Goal: Task Accomplishment & Management: Complete application form

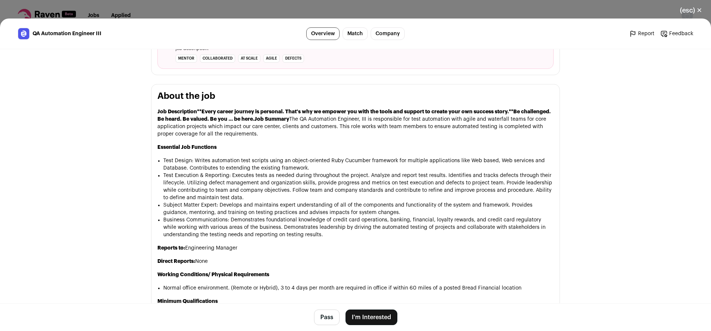
scroll to position [38, 0]
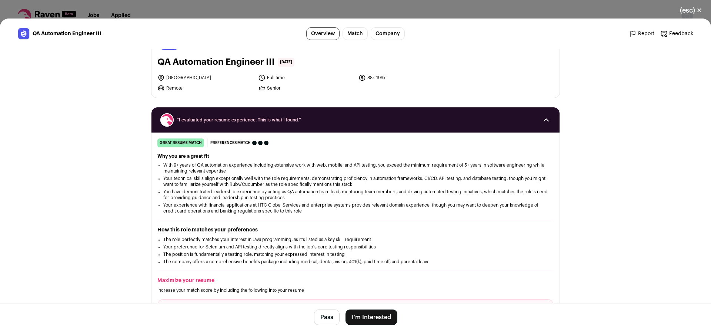
click at [228, 63] on h1 "QA Automation Engineer III" at bounding box center [215, 62] width 117 height 12
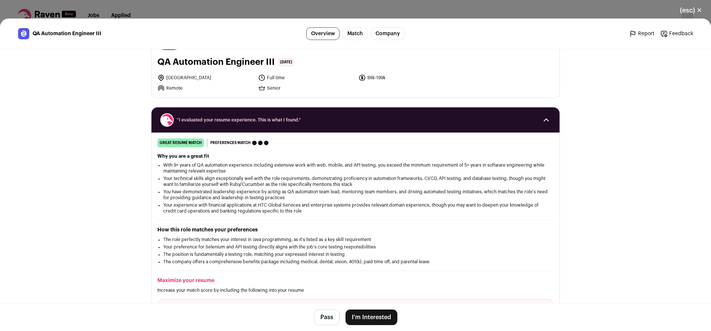
click at [228, 63] on h1 "QA Automation Engineer III" at bounding box center [215, 62] width 117 height 12
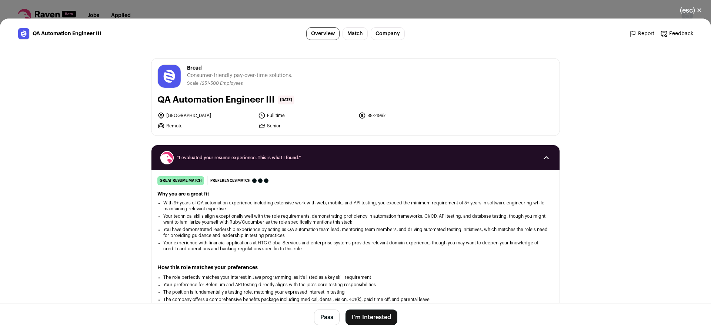
click at [370, 319] on button "I'm Interested" at bounding box center [372, 318] width 52 height 16
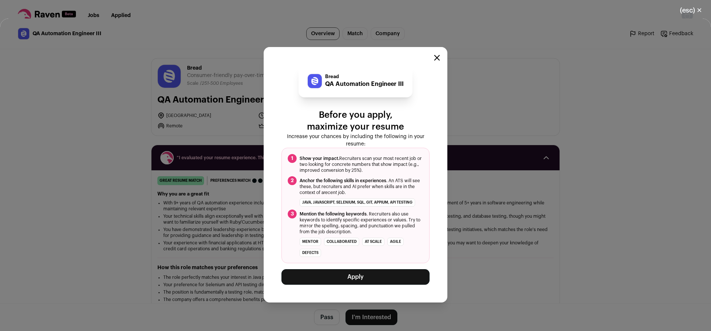
click at [393, 282] on button "Apply" at bounding box center [356, 277] width 148 height 16
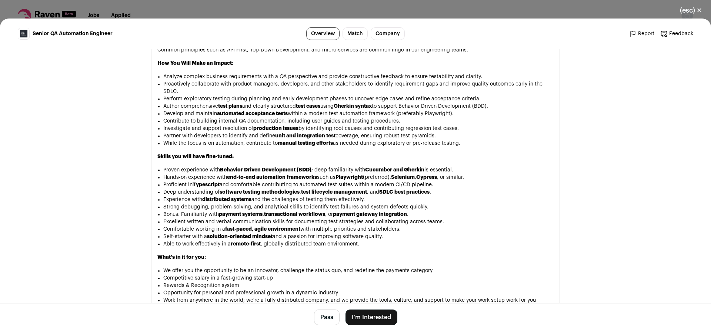
scroll to position [680, 0]
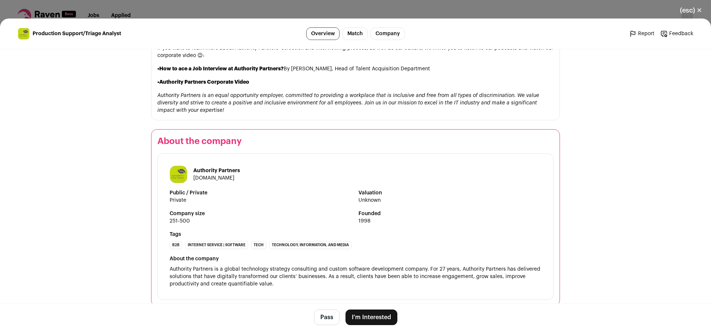
scroll to position [832, 0]
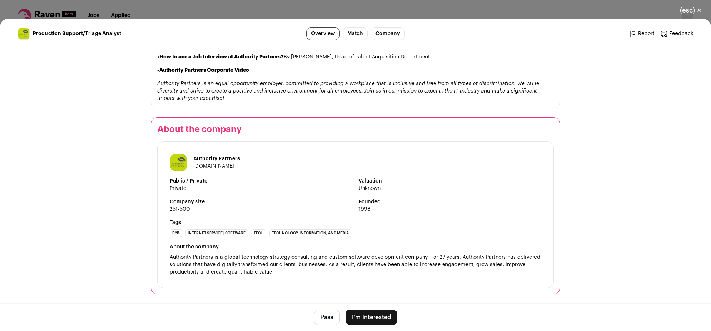
click at [371, 318] on button "I'm Interested" at bounding box center [372, 318] width 52 height 16
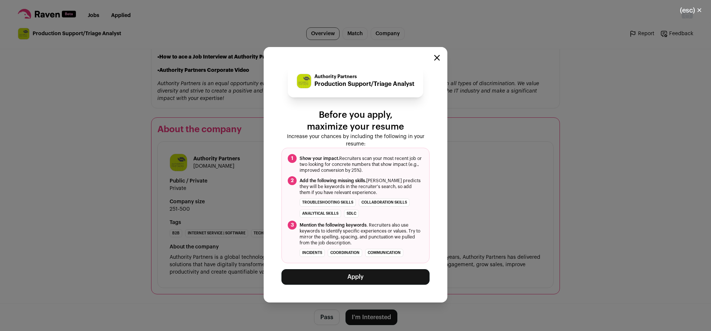
click at [404, 279] on button "Apply" at bounding box center [356, 277] width 148 height 16
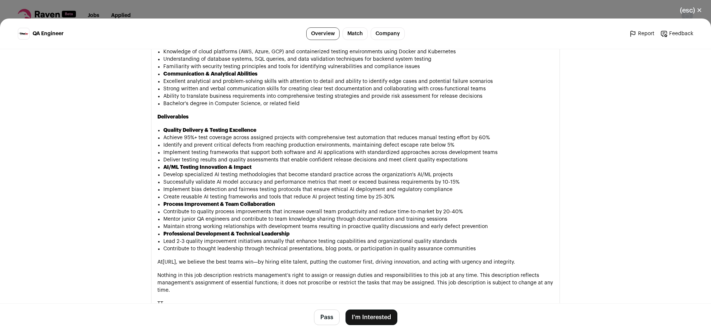
scroll to position [982, 0]
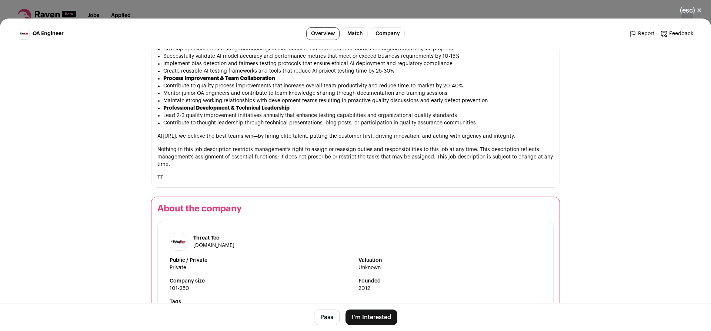
click at [389, 316] on button "I'm Interested" at bounding box center [372, 318] width 52 height 16
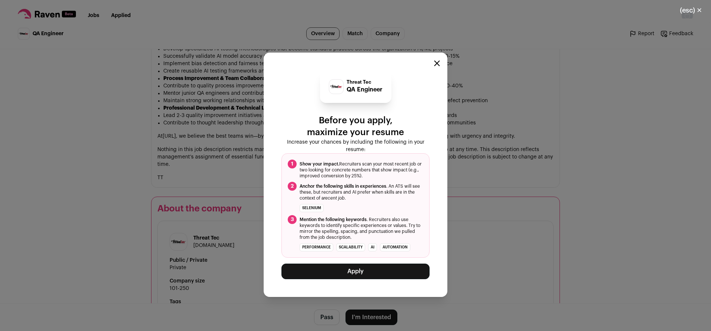
click at [363, 270] on button "Apply" at bounding box center [356, 272] width 148 height 16
